Goal: Task Accomplishment & Management: Manage account settings

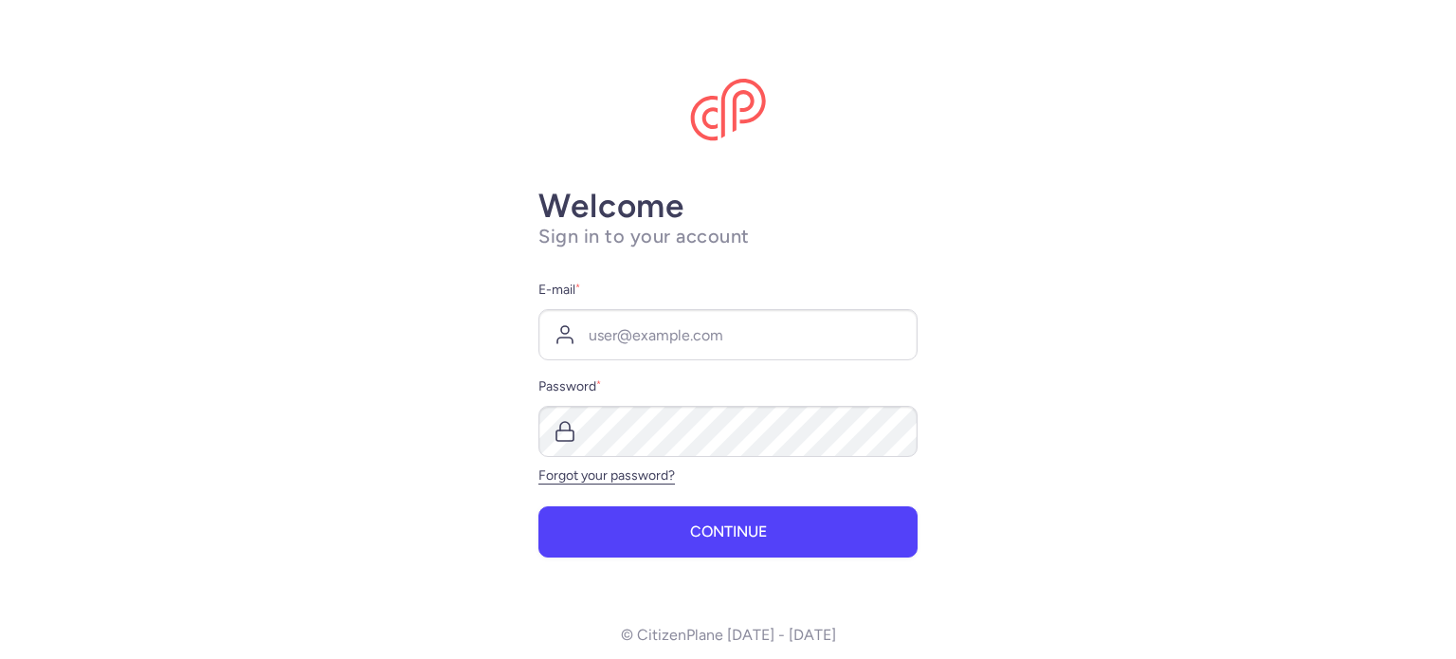
click at [665, 525] on button "Continue" at bounding box center [727, 531] width 379 height 51
click at [637, 330] on input "E-mail *" at bounding box center [727, 334] width 379 height 51
type input "[EMAIL_ADDRESS][DOMAIN_NAME]"
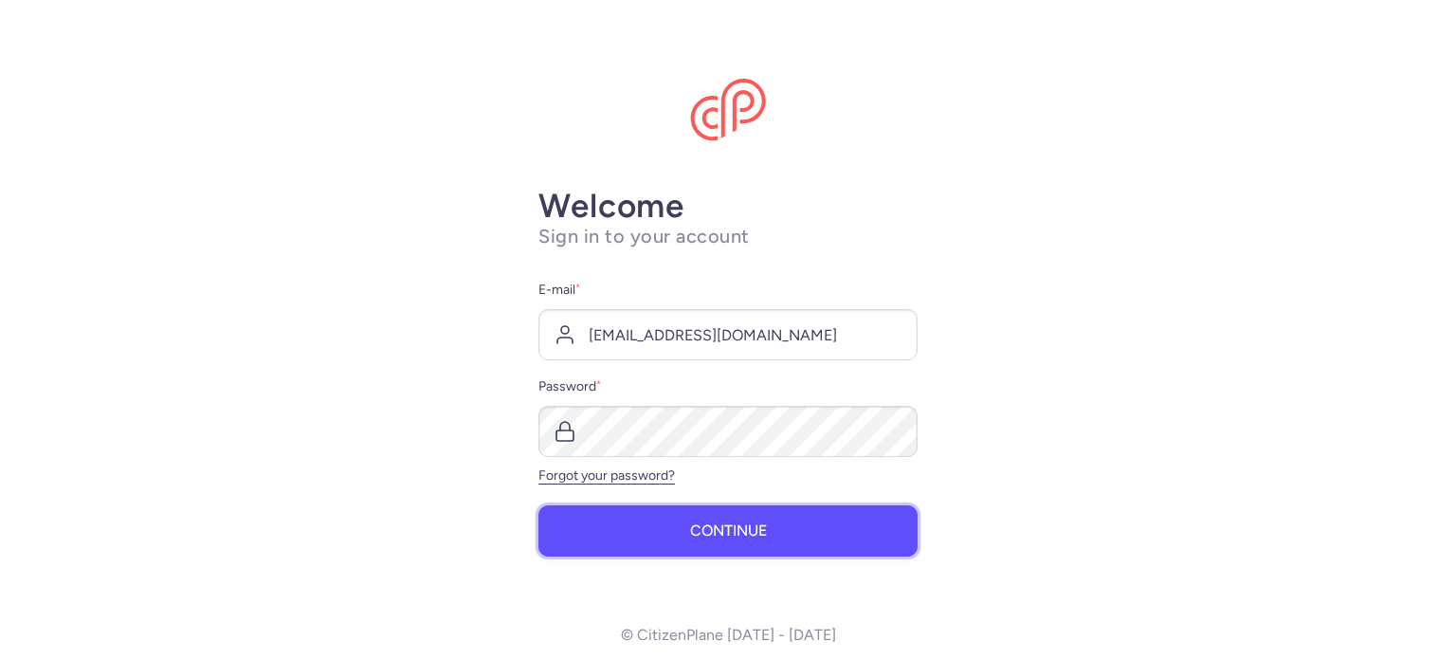
click at [654, 536] on button "Continue" at bounding box center [727, 530] width 379 height 51
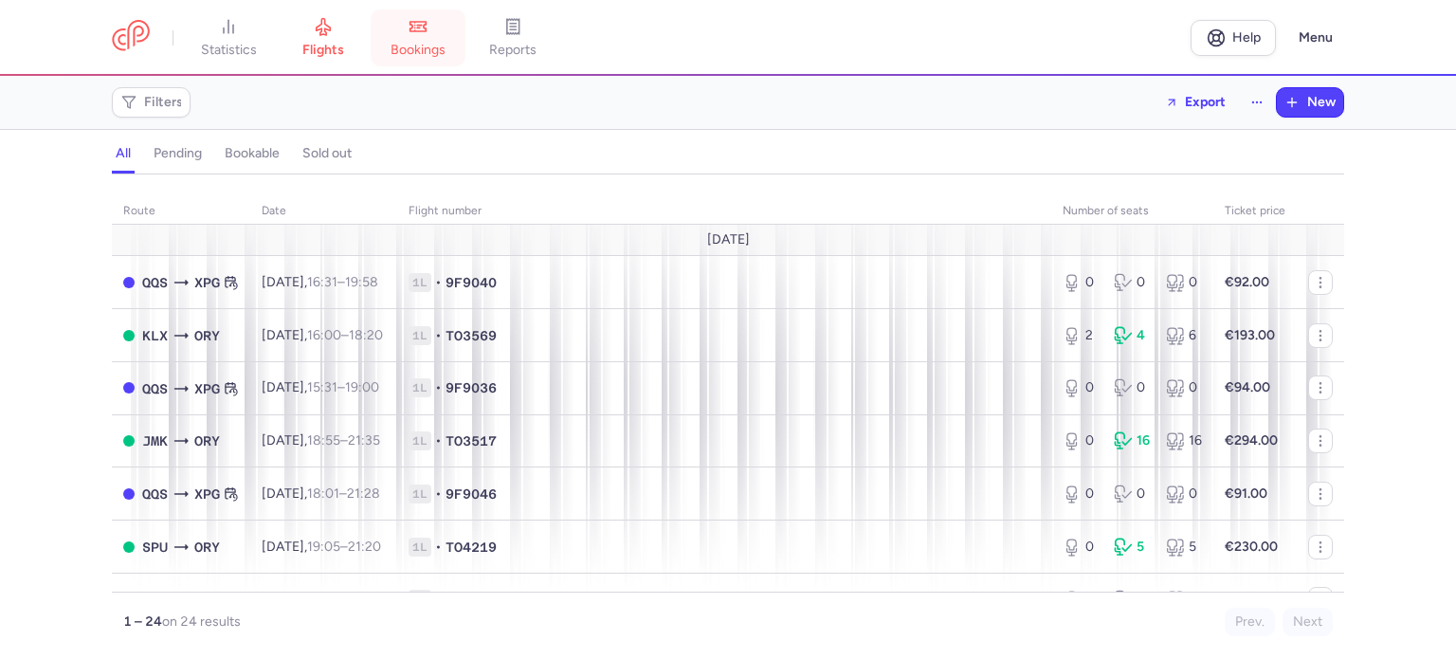
click at [426, 36] on link "bookings" at bounding box center [418, 38] width 95 height 42
